Goal: Task Accomplishment & Management: Use online tool/utility

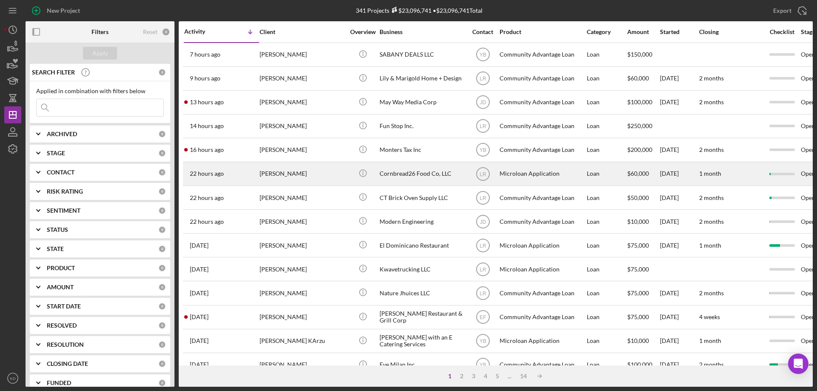
click at [410, 173] on div "Cornbread26 Food Co, LLC" at bounding box center [421, 174] width 85 height 23
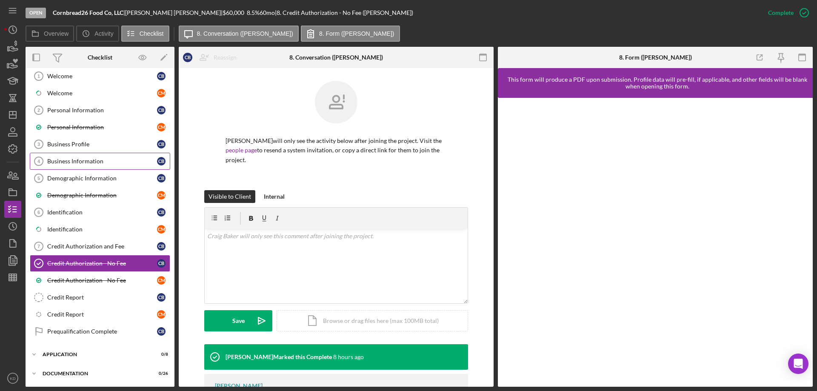
scroll to position [77, 0]
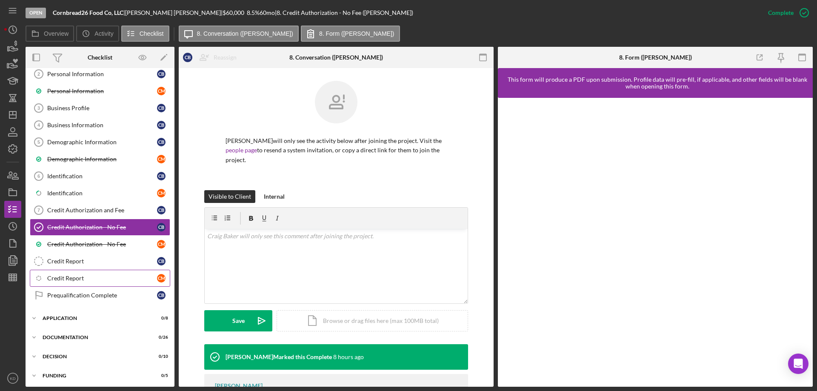
click at [54, 276] on div "Credit Report" at bounding box center [102, 278] width 110 height 7
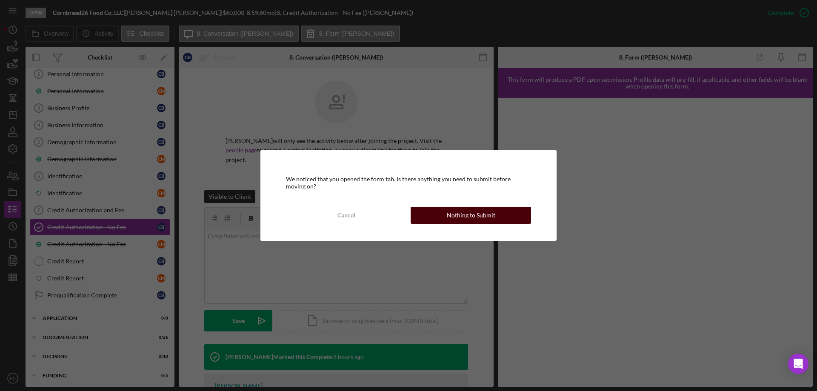
click at [439, 215] on button "Nothing to Submit" at bounding box center [471, 215] width 120 height 17
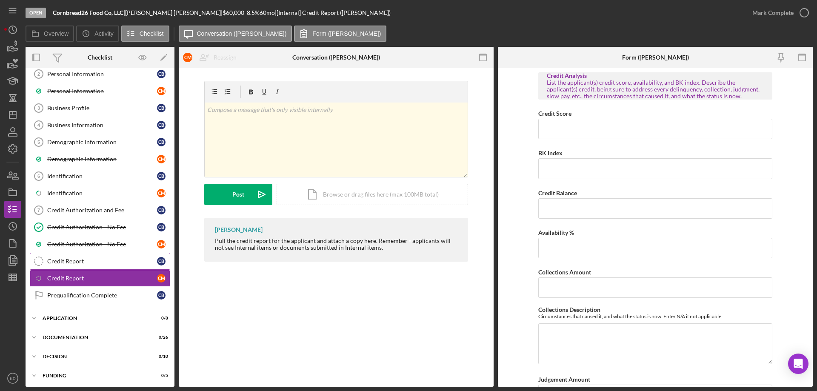
click at [98, 262] on div "Credit Report" at bounding box center [102, 261] width 110 height 7
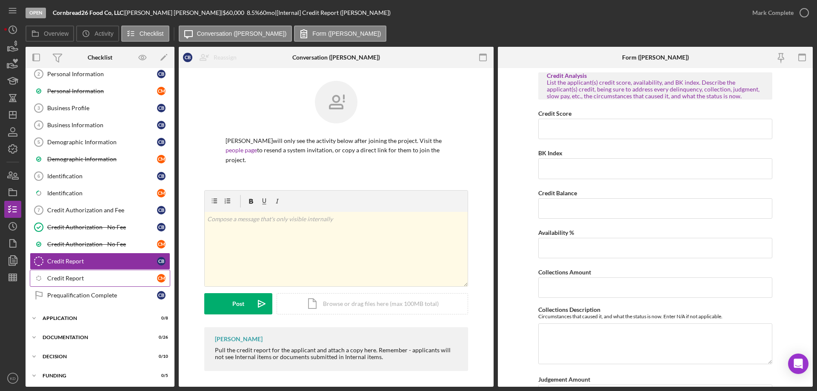
click at [92, 280] on div "Credit Report" at bounding box center [102, 278] width 110 height 7
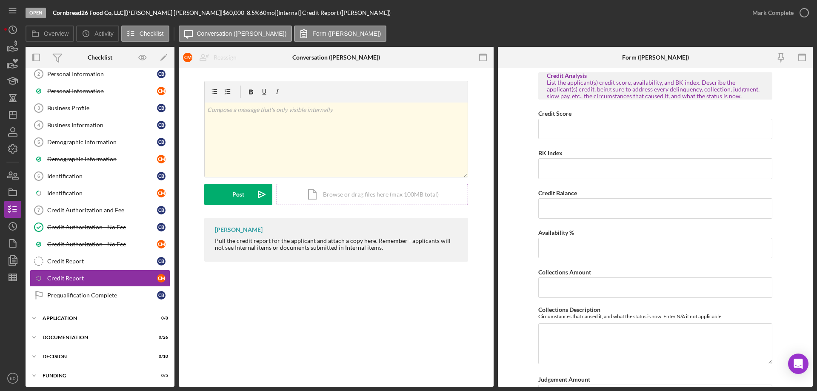
click at [400, 194] on div "Icon/Document Browse or drag files here (max 100MB total) Tap to choose files o…" at bounding box center [372, 194] width 191 height 21
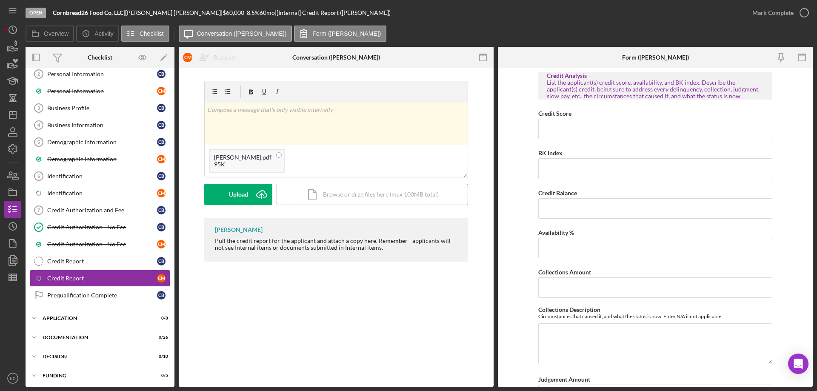
click at [378, 197] on div "Icon/Document Browse or drag files here (max 100MB total) Tap to choose files o…" at bounding box center [372, 194] width 191 height 21
click at [248, 191] on button "Upload Icon/Upload" at bounding box center [238, 194] width 68 height 21
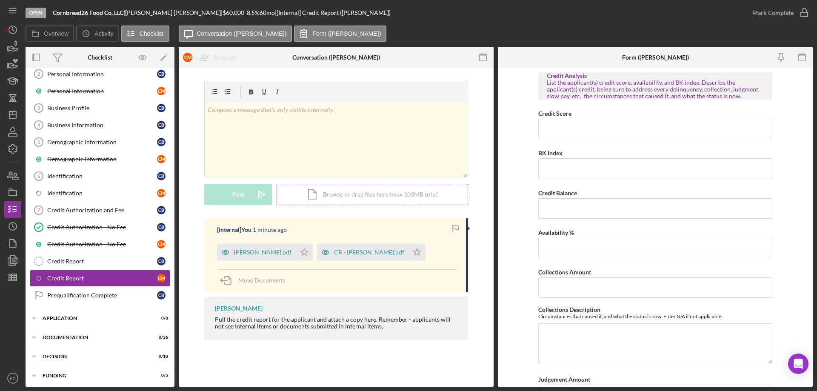
click at [330, 194] on div "Icon/Document Browse or drag files here (max 100MB total) Tap to choose files o…" at bounding box center [372, 194] width 191 height 21
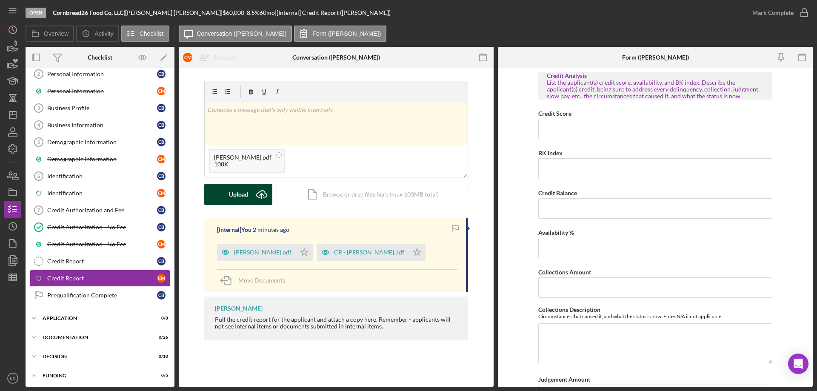
click at [240, 197] on div "Upload" at bounding box center [238, 194] width 19 height 21
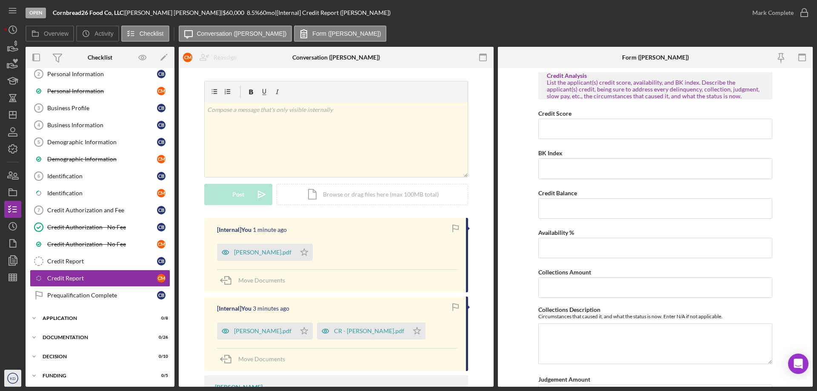
click at [14, 379] on text "KD" at bounding box center [13, 378] width 6 height 5
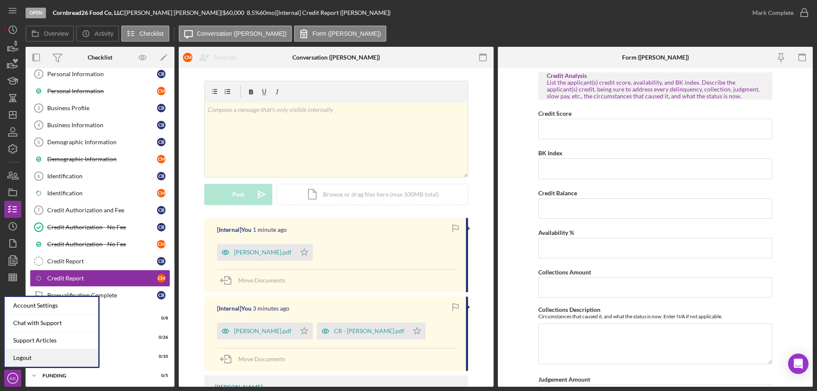
click at [16, 357] on link "Logout" at bounding box center [52, 357] width 94 height 17
